Goal: Information Seeking & Learning: Find specific fact

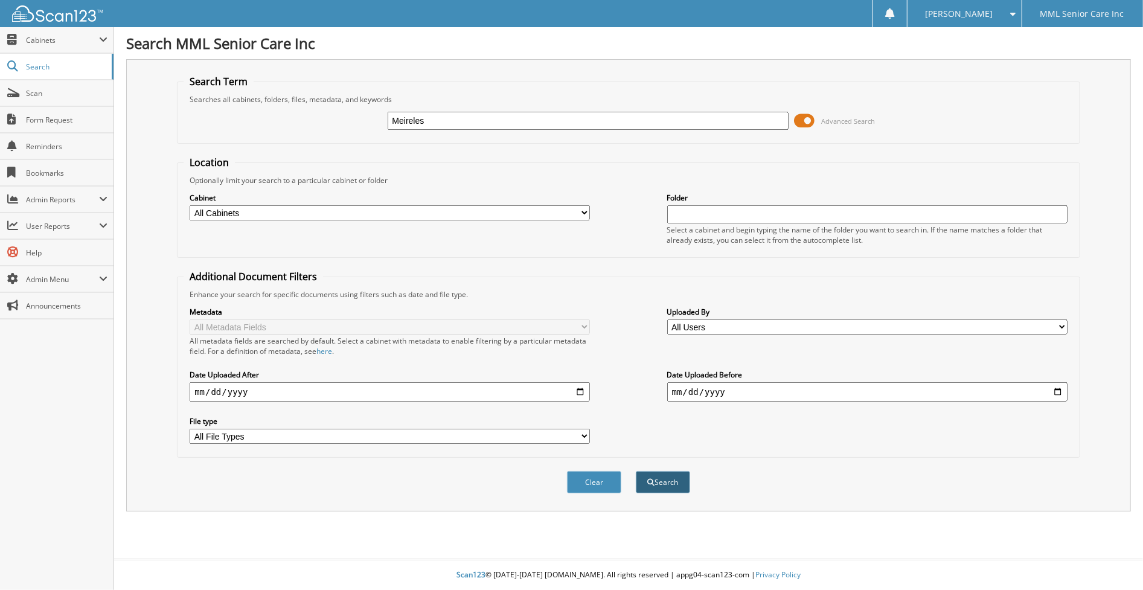
type input "Meireles"
click at [660, 471] on button "Search" at bounding box center [663, 482] width 54 height 22
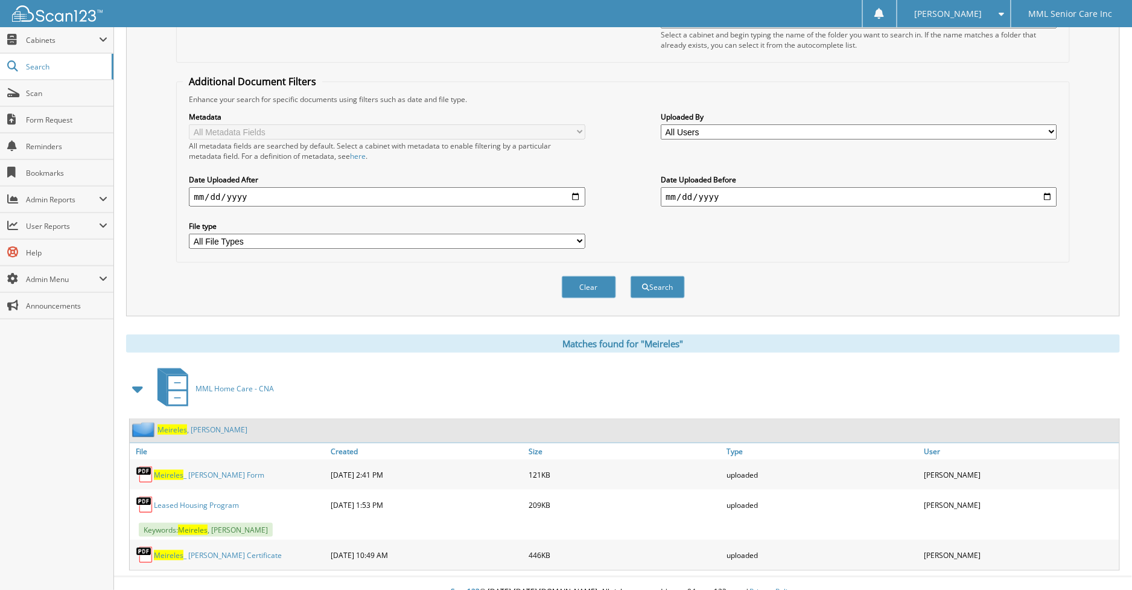
scroll to position [200, 0]
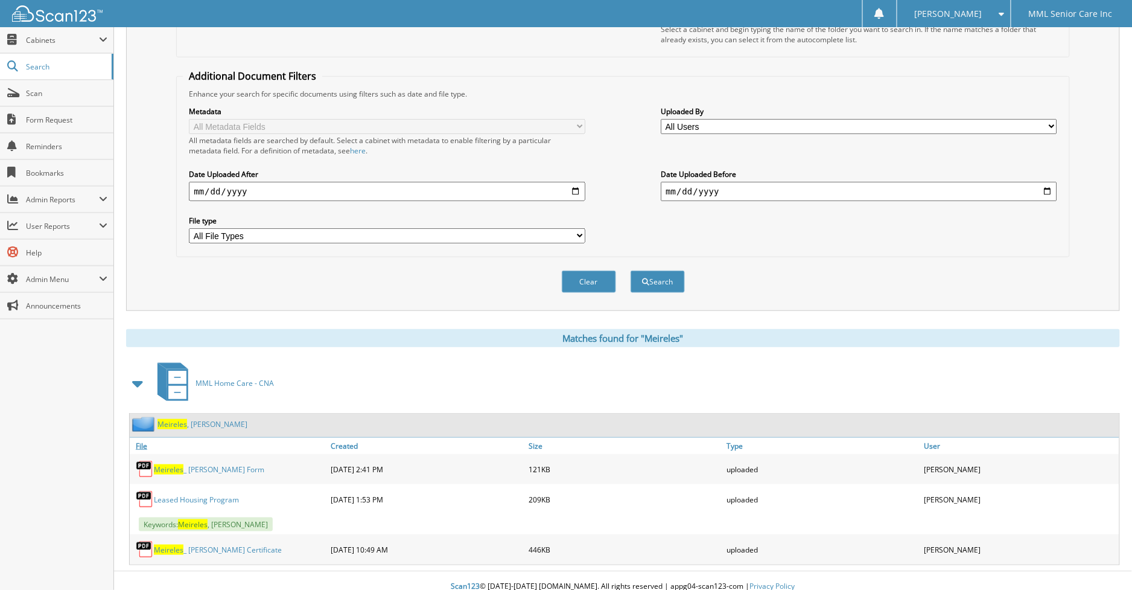
drag, startPoint x: 182, startPoint y: 406, endPoint x: 181, endPoint y: 426, distance: 20.5
click at [182, 416] on div "[PERSON_NAME]" at bounding box center [189, 423] width 118 height 15
click at [179, 419] on span "Meireles" at bounding box center [173, 424] width 30 height 10
